Goal: Task Accomplishment & Management: Use online tool/utility

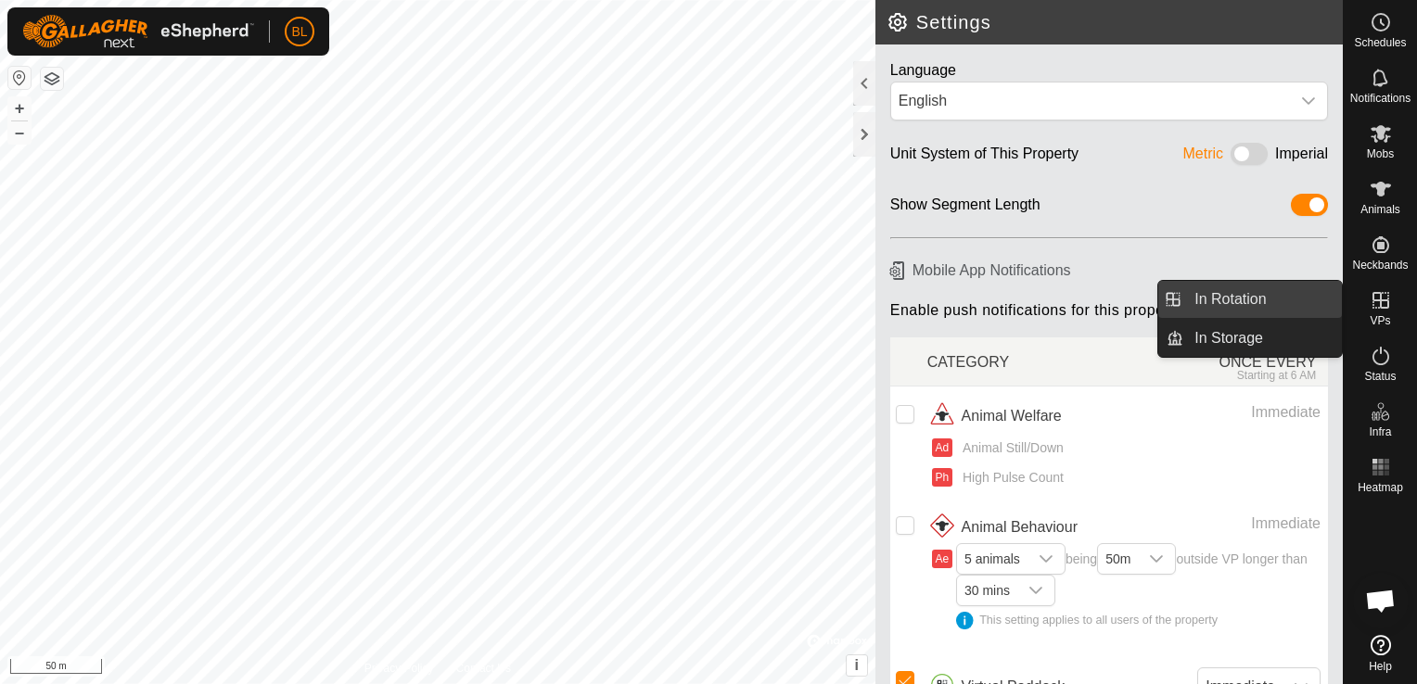
click at [1058, 302] on link "In Rotation" at bounding box center [1262, 299] width 159 height 37
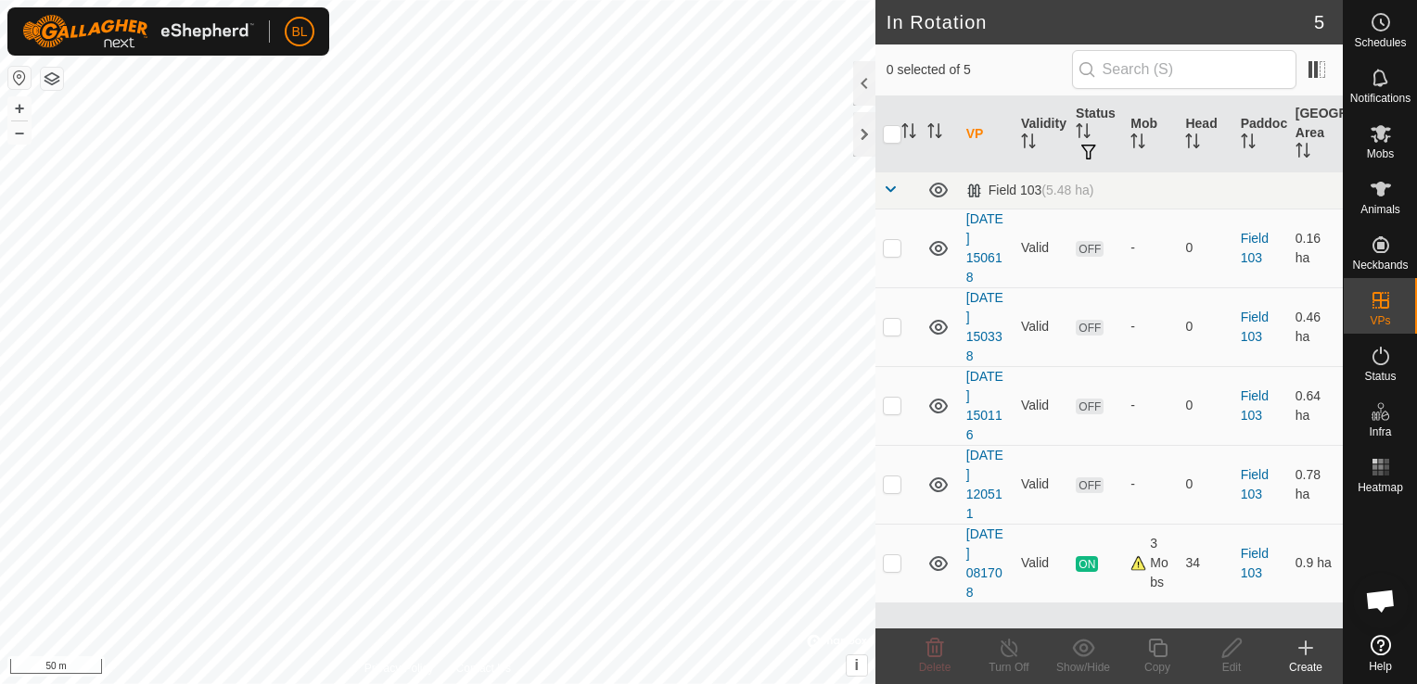
click at [1058, 645] on icon at bounding box center [1305, 648] width 0 height 13
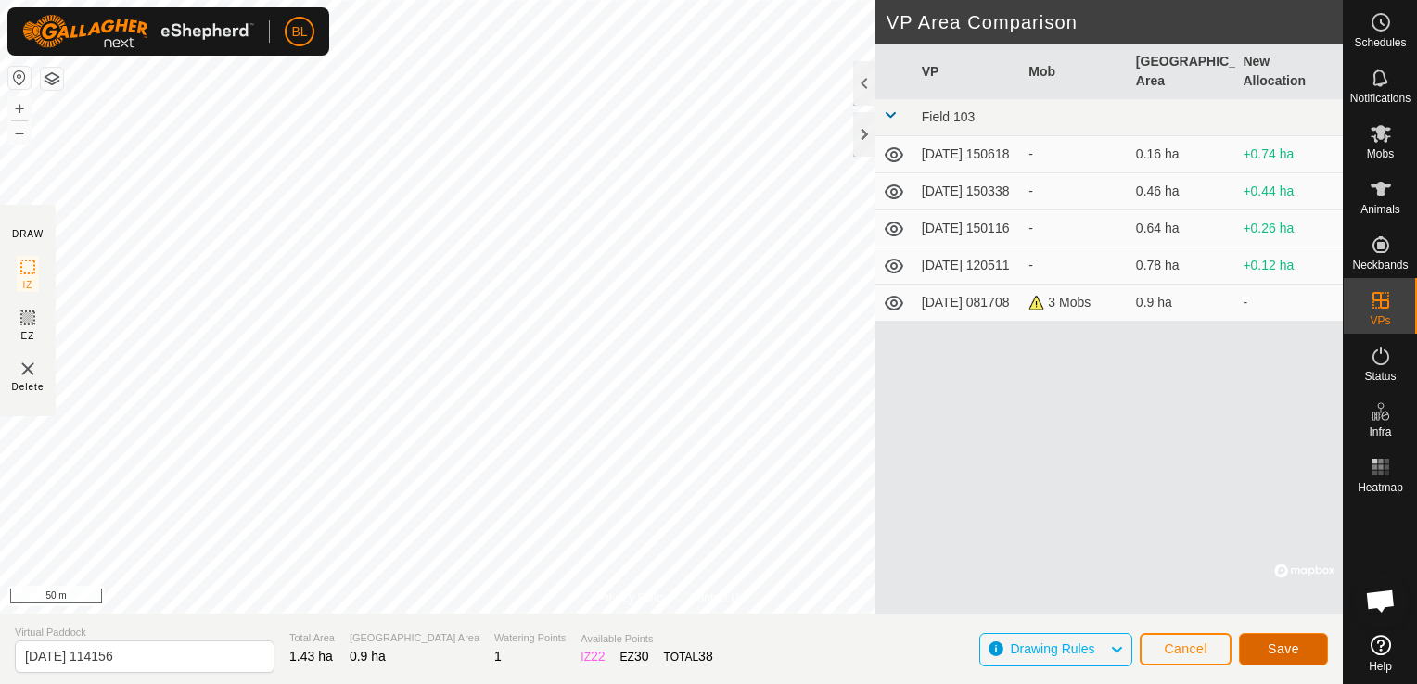
click at [1058, 643] on button "Save" at bounding box center [1283, 649] width 89 height 32
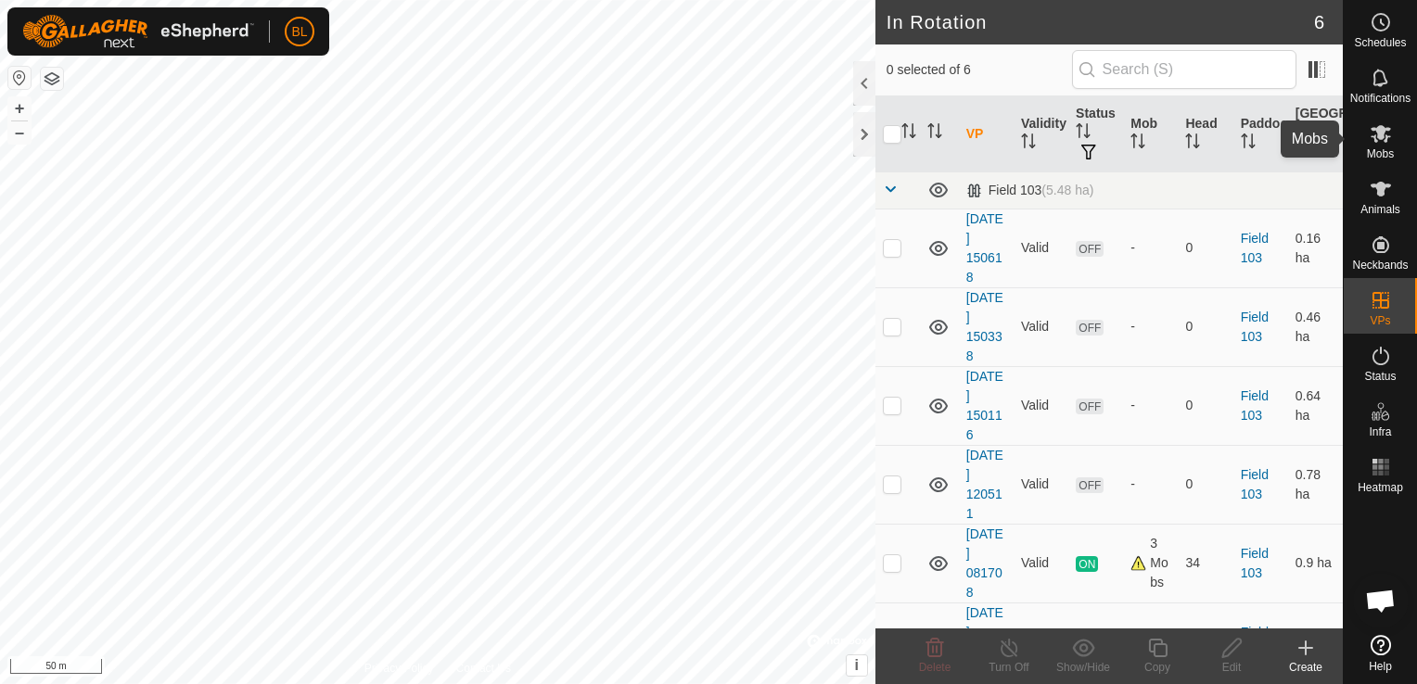
click at [1058, 138] on icon at bounding box center [1380, 134] width 20 height 18
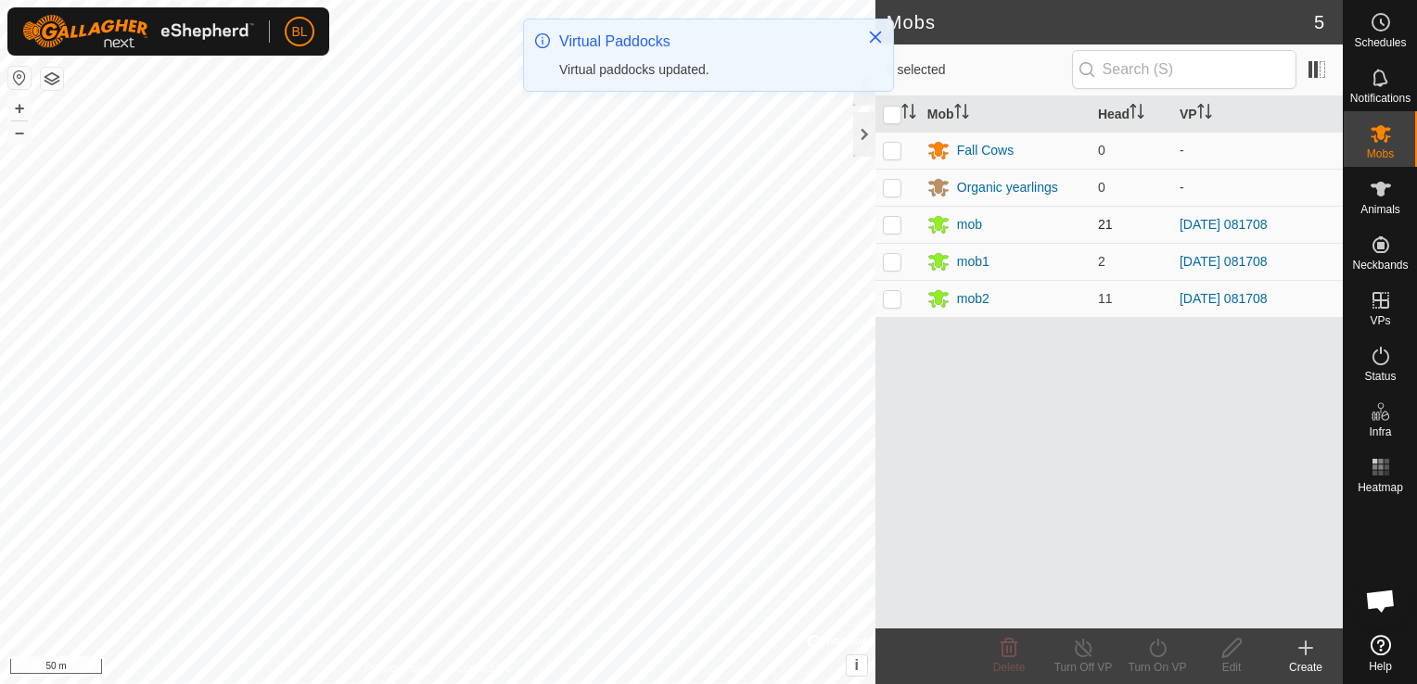
click at [895, 223] on p-checkbox at bounding box center [892, 224] width 19 height 15
checkbox input "true"
click at [885, 265] on p-checkbox at bounding box center [892, 261] width 19 height 15
checkbox input "true"
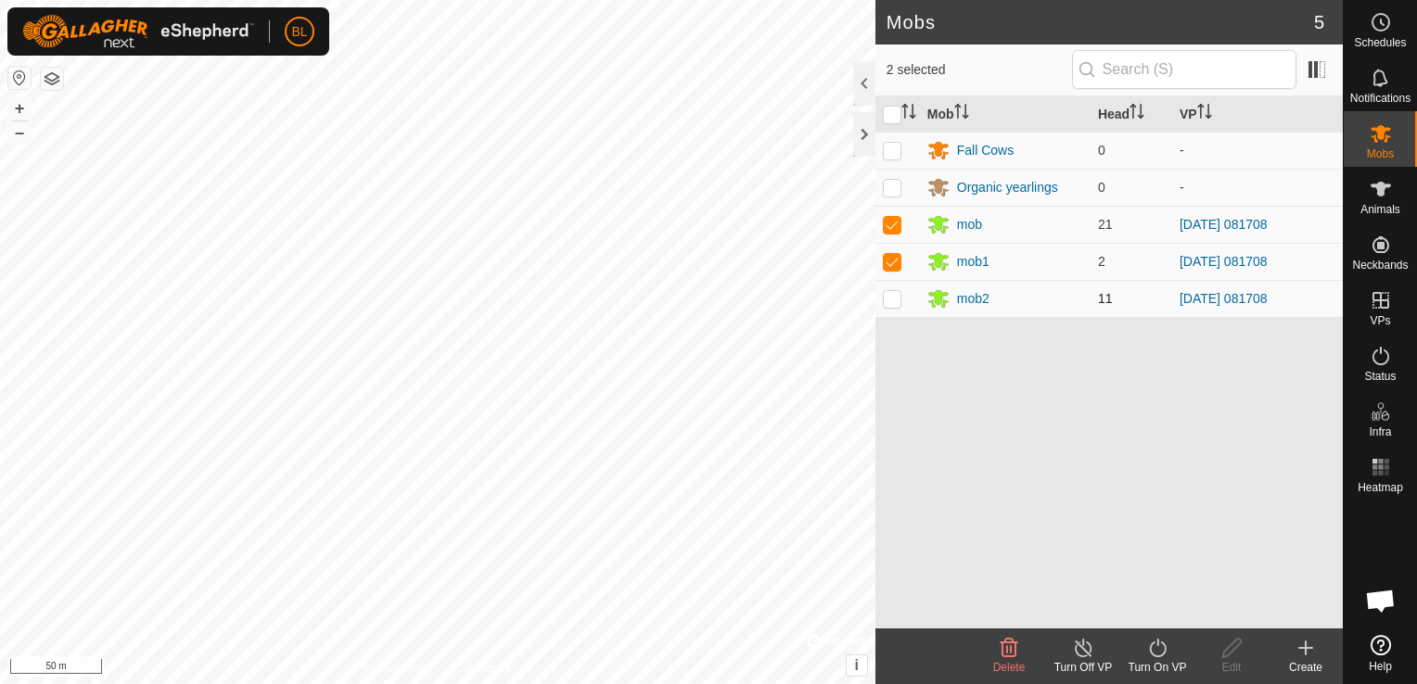
click at [890, 291] on p-checkbox at bounding box center [892, 298] width 19 height 15
checkbox input "true"
click at [1058, 646] on icon at bounding box center [1157, 648] width 17 height 19
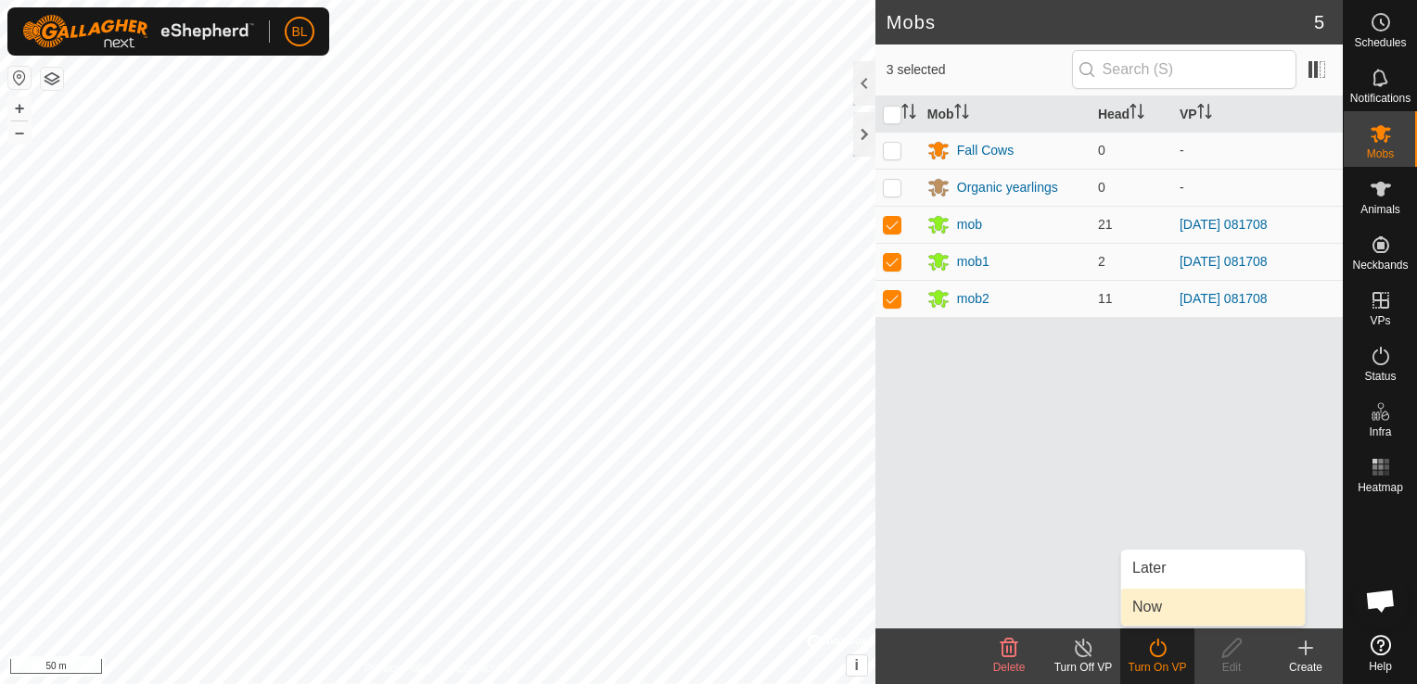
click at [1058, 603] on link "Now" at bounding box center [1213, 607] width 184 height 37
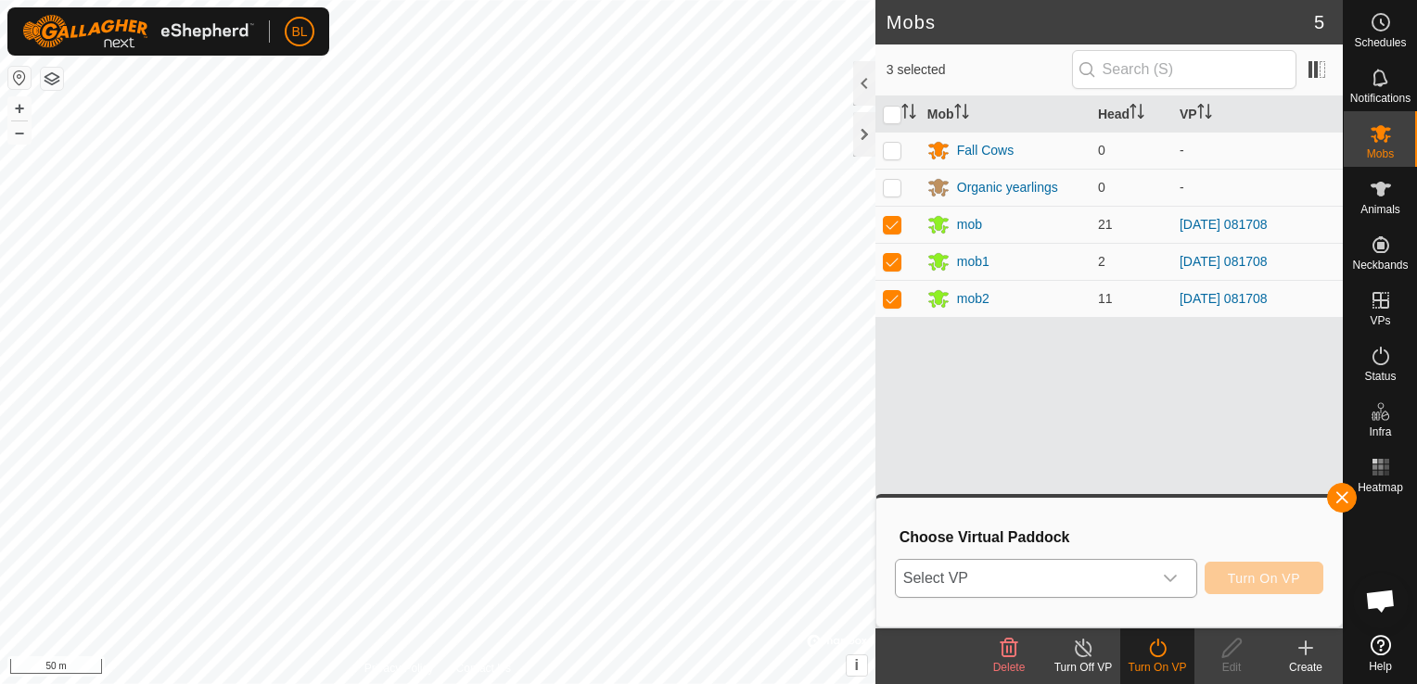
click at [1058, 573] on icon "dropdown trigger" at bounding box center [1170, 578] width 15 height 15
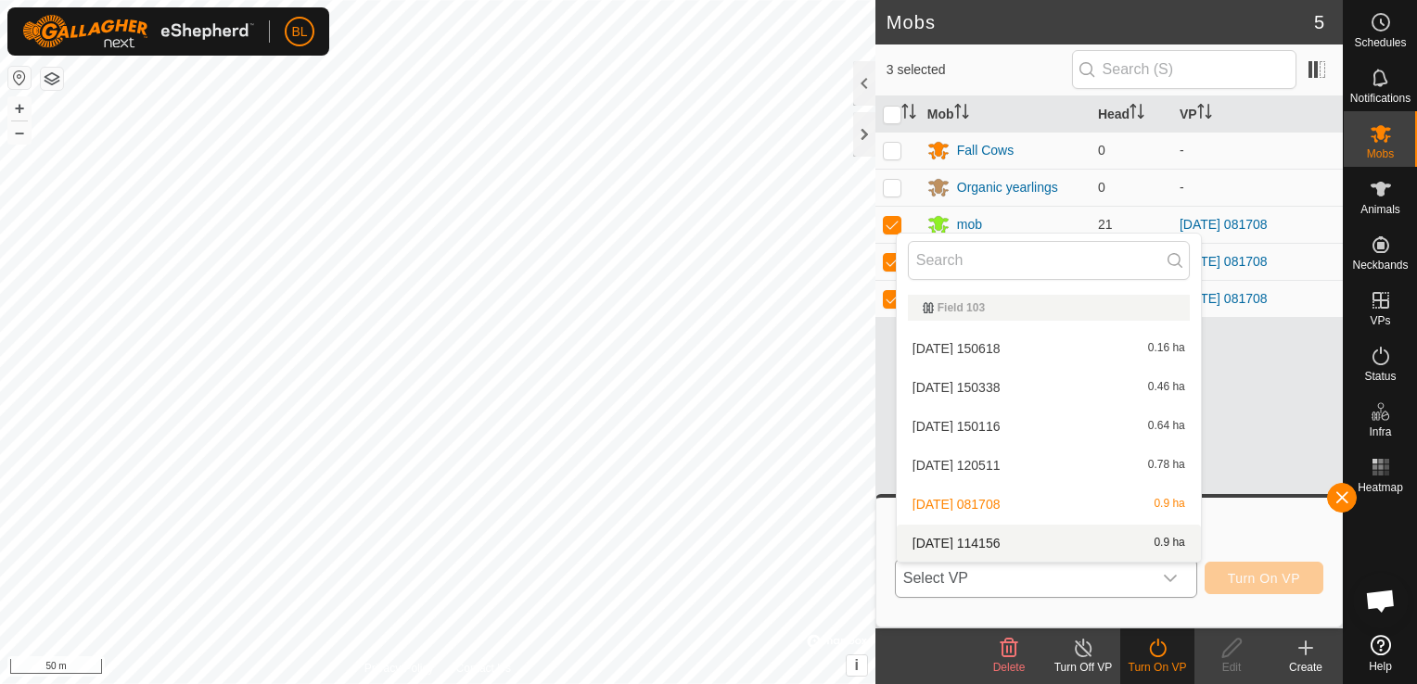
click at [1014, 543] on li "[DATE] 114156 0.9 ha" at bounding box center [1049, 543] width 304 height 37
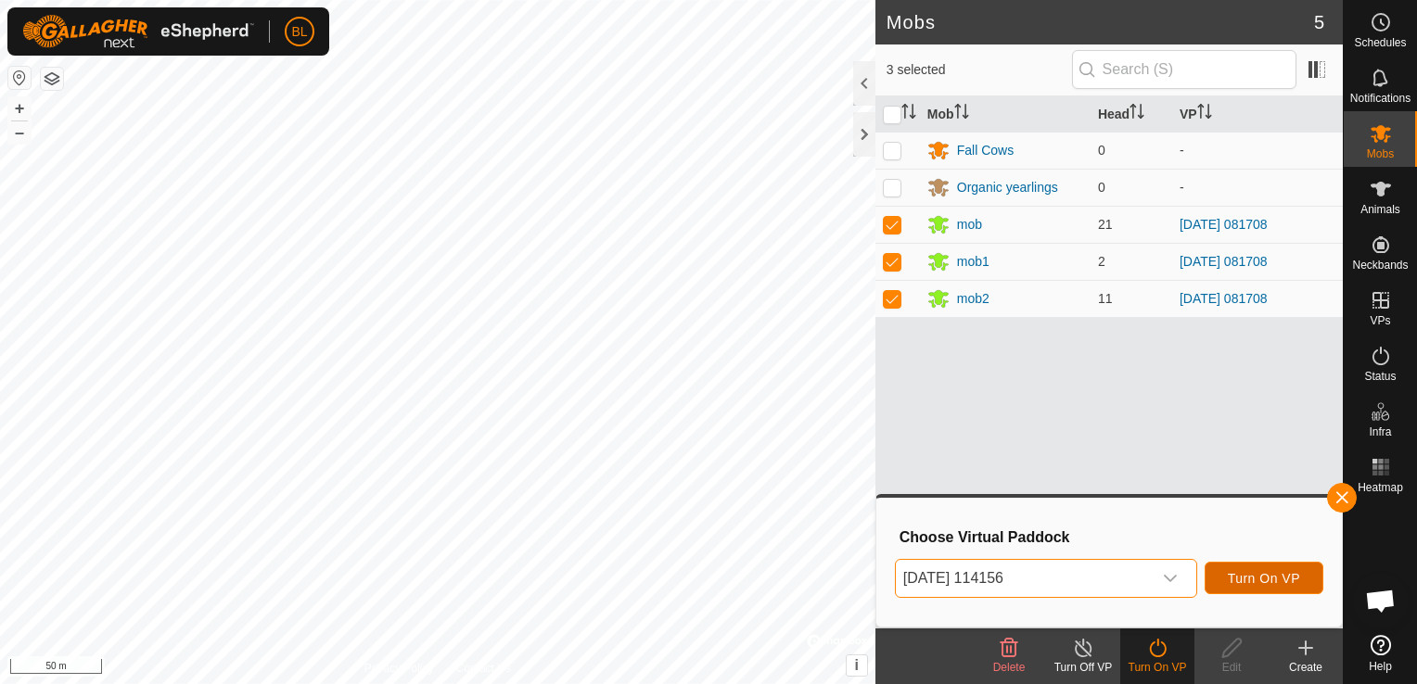
click at [1058, 572] on span "Turn On VP" at bounding box center [1264, 578] width 72 height 15
